Goal: Task Accomplishment & Management: Manage account settings

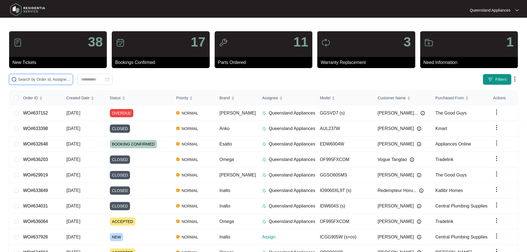
click at [71, 80] on input "text" at bounding box center [44, 79] width 53 height 6
paste input "637926"
type input "637926"
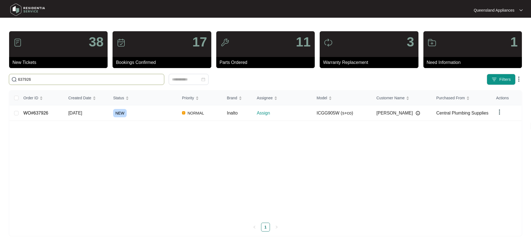
click at [149, 111] on div "NEW" at bounding box center [145, 113] width 64 height 8
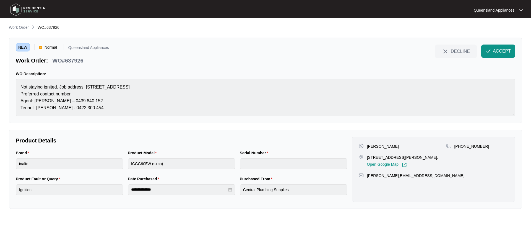
click at [469, 145] on p "[PHONE_NUMBER]" at bounding box center [471, 147] width 35 height 6
copy p "61439840152"
click at [77, 59] on p "WO#637926" at bounding box center [67, 61] width 31 height 8
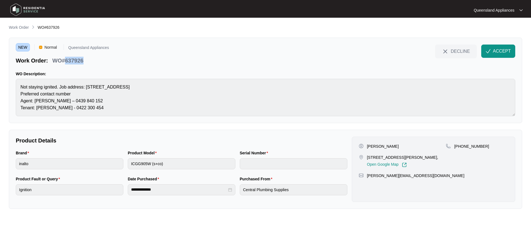
copy p "637926"
click at [504, 50] on span "ACCEPT" at bounding box center [502, 51] width 18 height 7
